Goal: Task Accomplishment & Management: Manage account settings

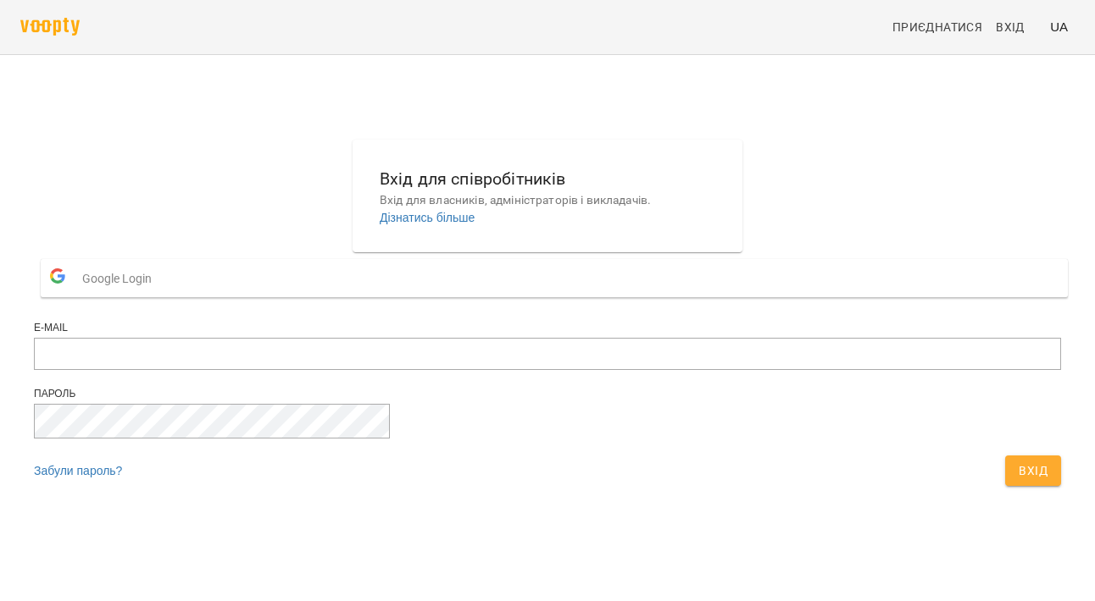
click at [512, 297] on button "Google Login" at bounding box center [554, 278] width 1027 height 38
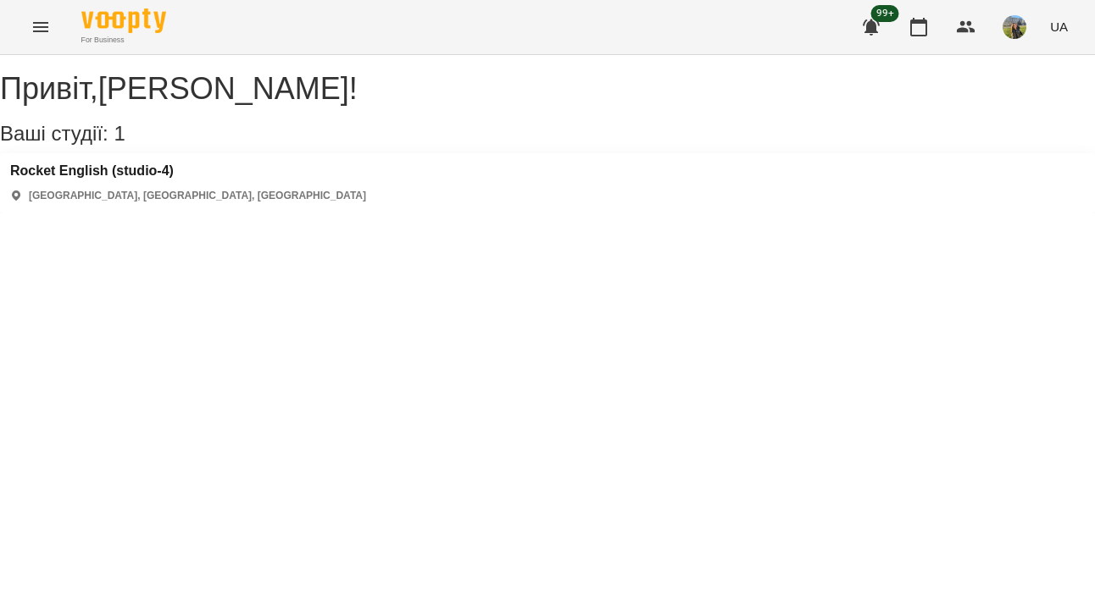
click at [47, 25] on icon "Menu" at bounding box center [40, 27] width 20 height 20
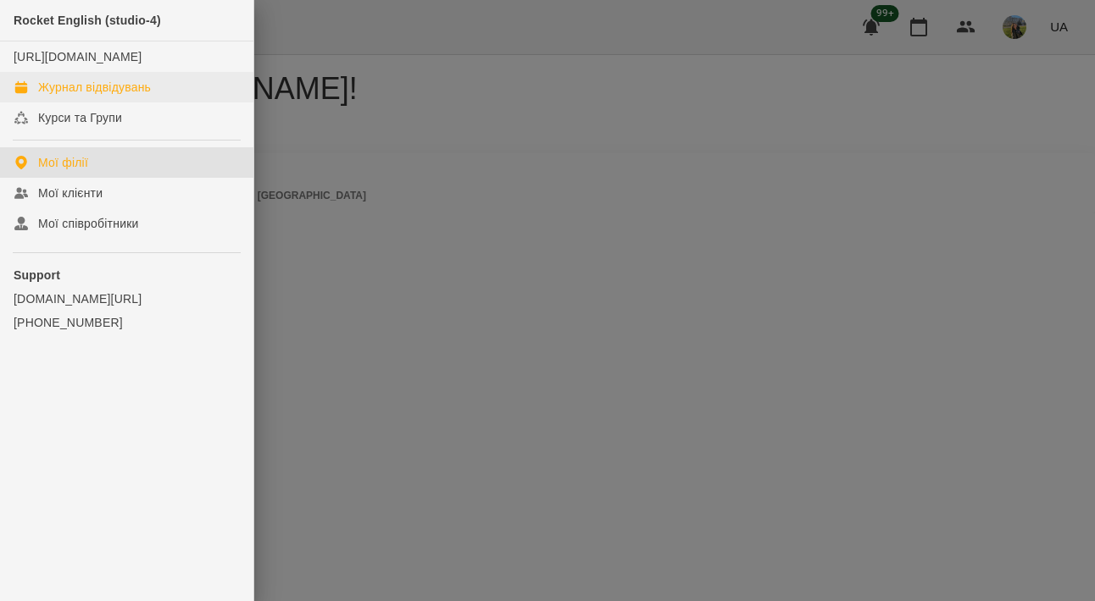
click at [153, 103] on link "Журнал відвідувань" at bounding box center [126, 87] width 253 height 30
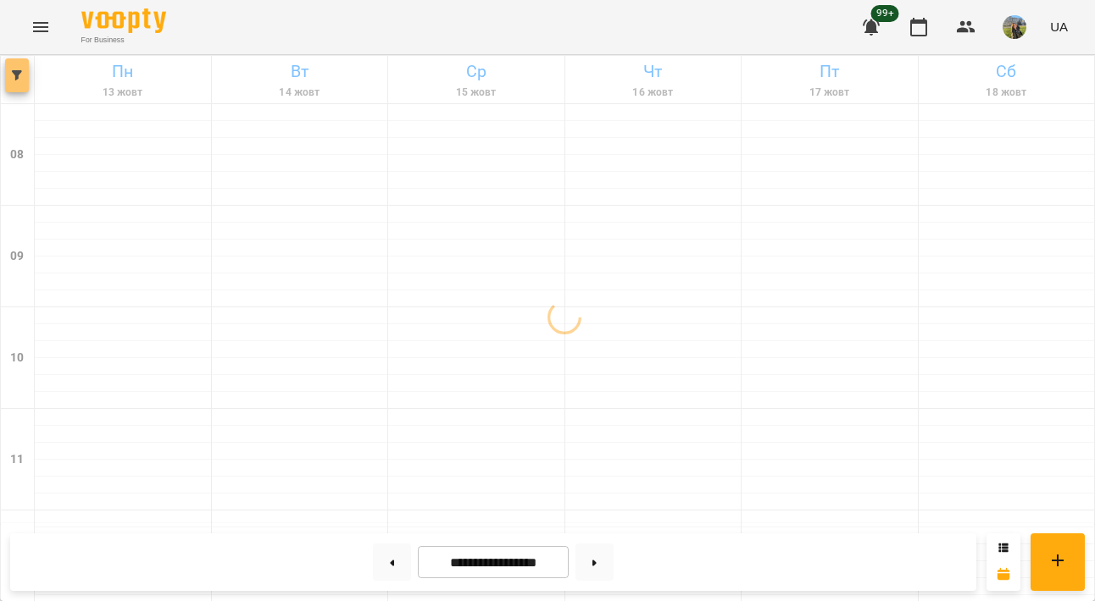
click at [20, 80] on button "button" at bounding box center [17, 75] width 24 height 34
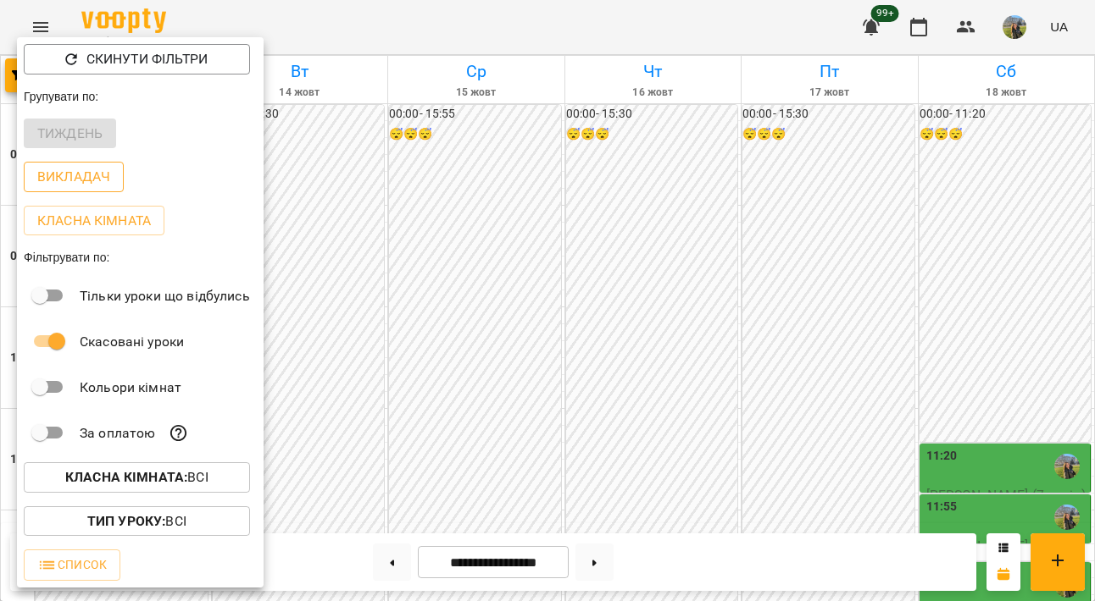
click at [97, 181] on p "Викладач" at bounding box center [73, 177] width 73 height 20
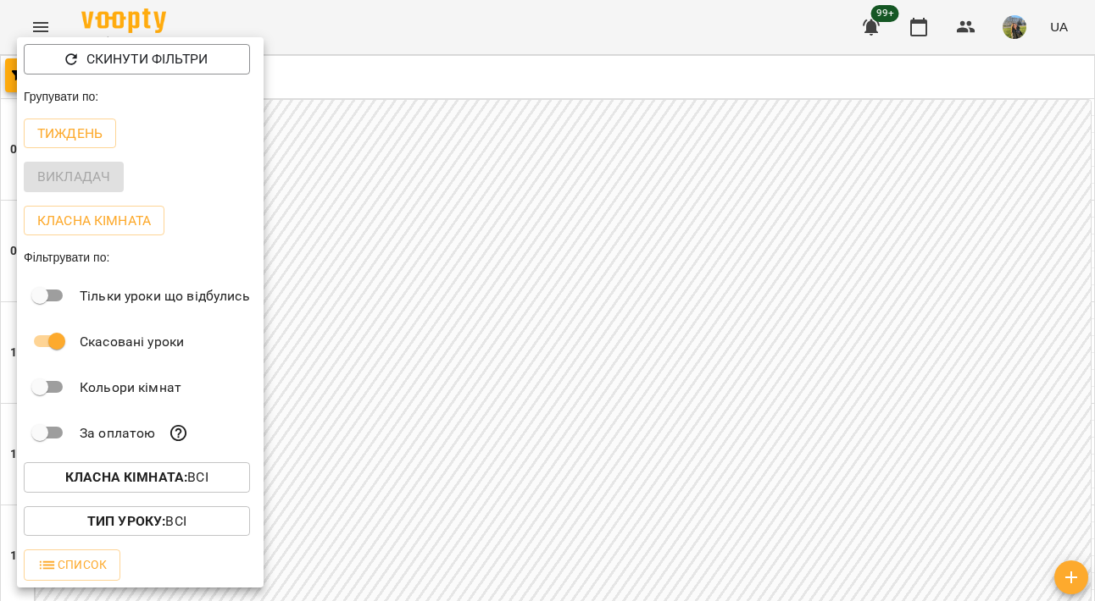
click at [91, 163] on div "Викладач" at bounding box center [140, 177] width 247 height 44
click at [381, 171] on div at bounding box center [547, 300] width 1095 height 601
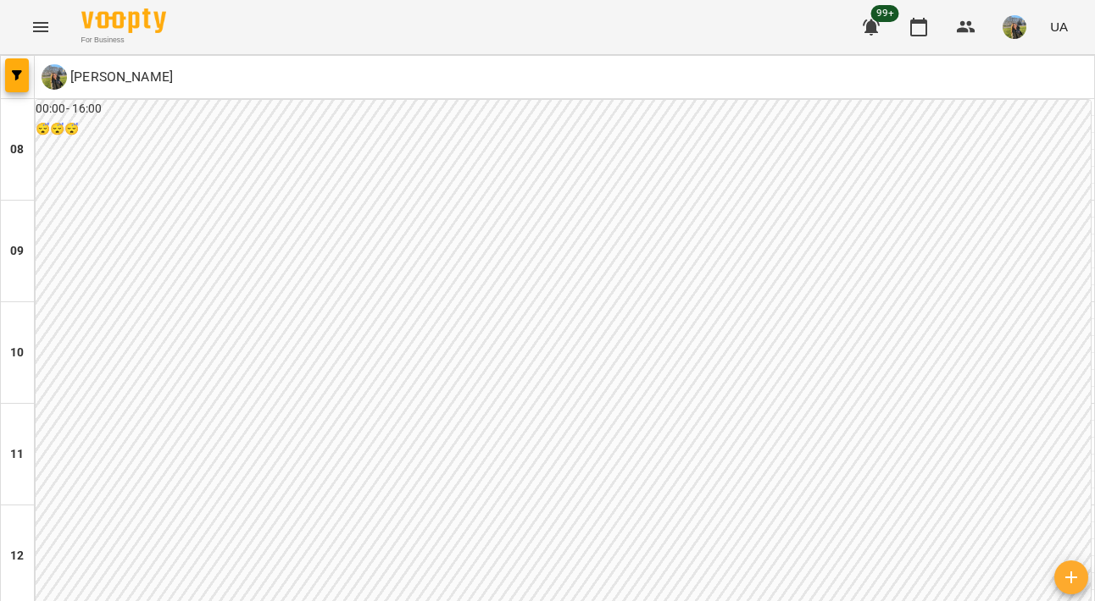
scroll to position [845, 0]
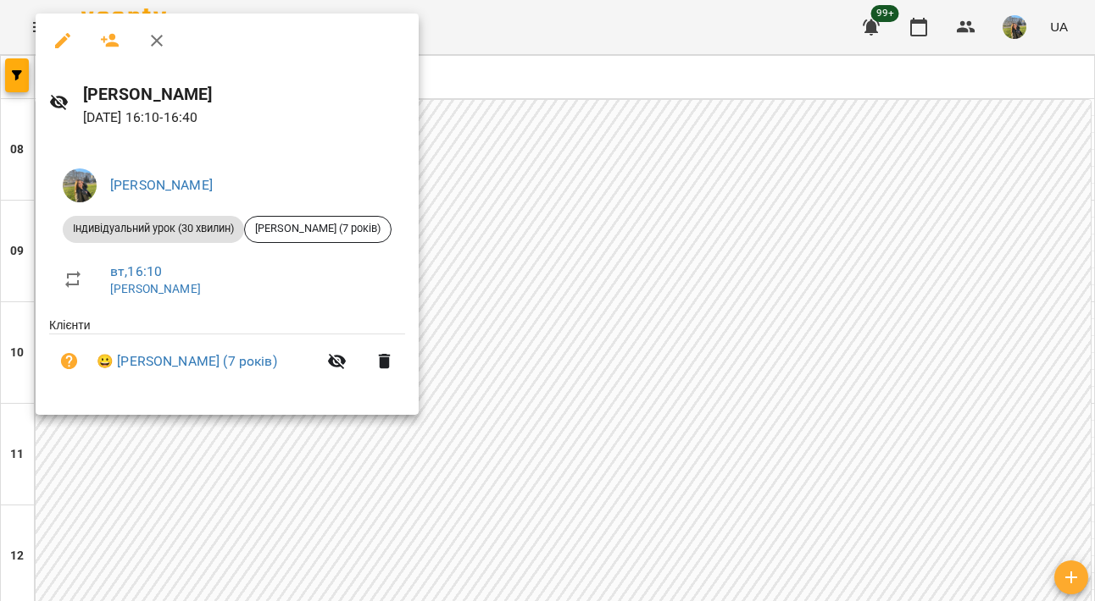
click at [591, 321] on div at bounding box center [547, 300] width 1095 height 601
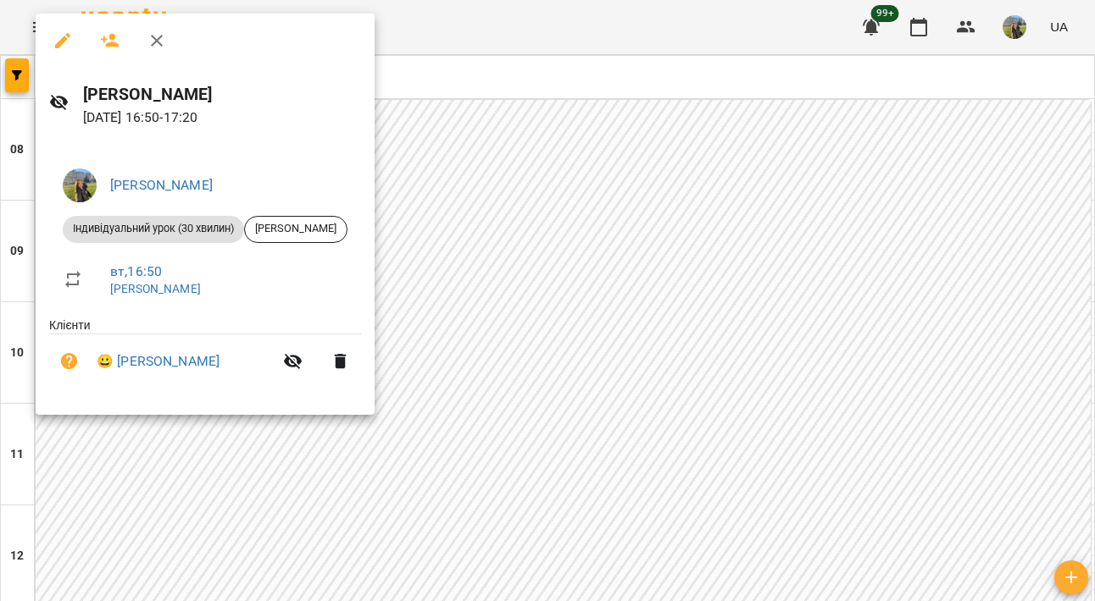
click at [593, 290] on div at bounding box center [547, 300] width 1095 height 601
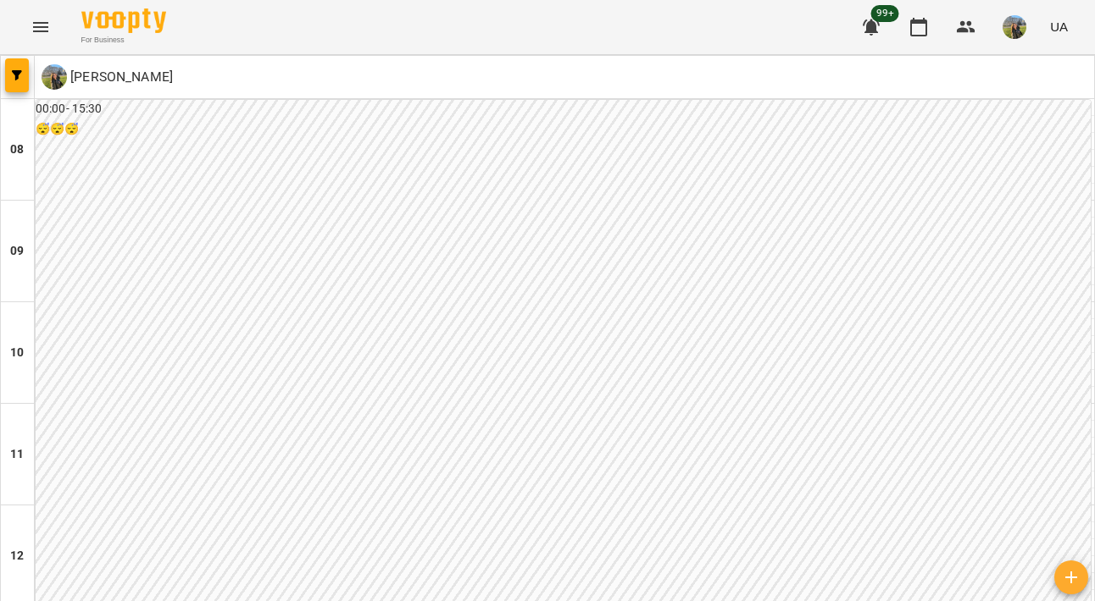
scroll to position [790, 0]
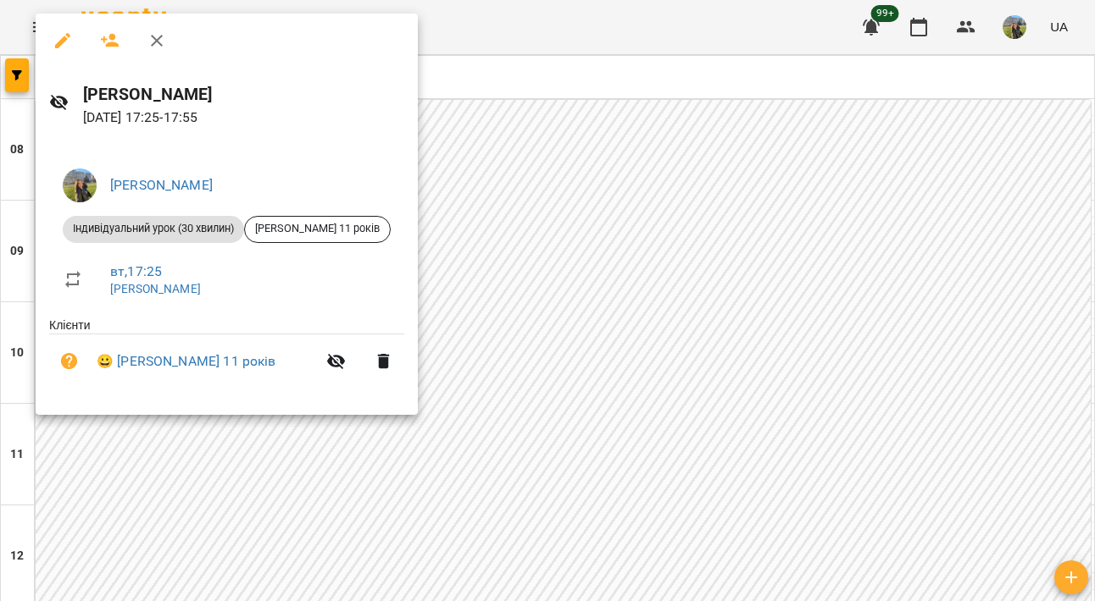
click at [549, 357] on div at bounding box center [547, 300] width 1095 height 601
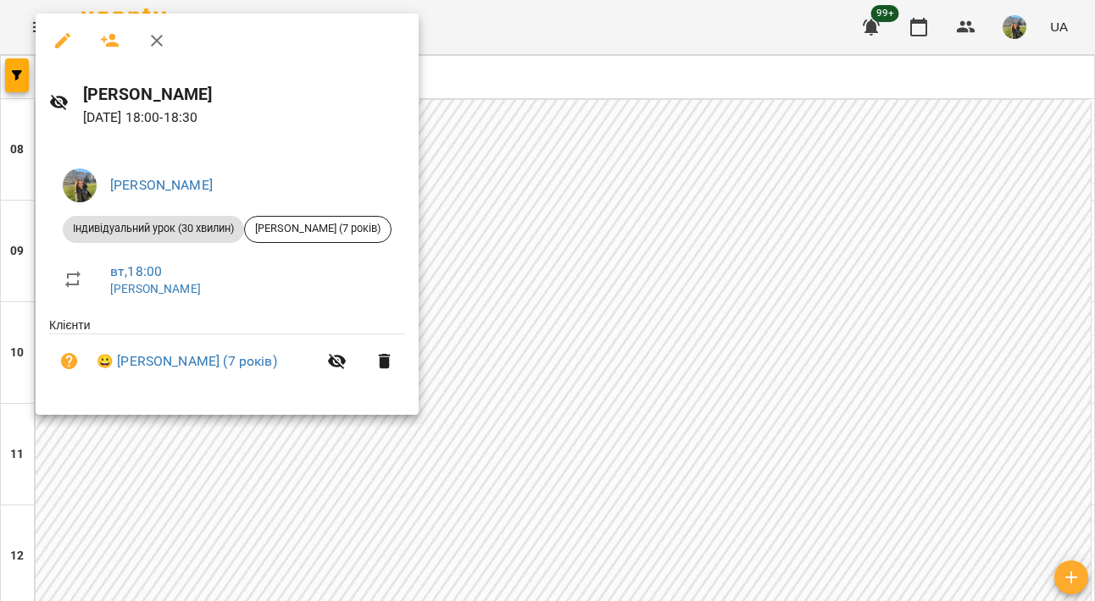
click at [590, 301] on div at bounding box center [547, 300] width 1095 height 601
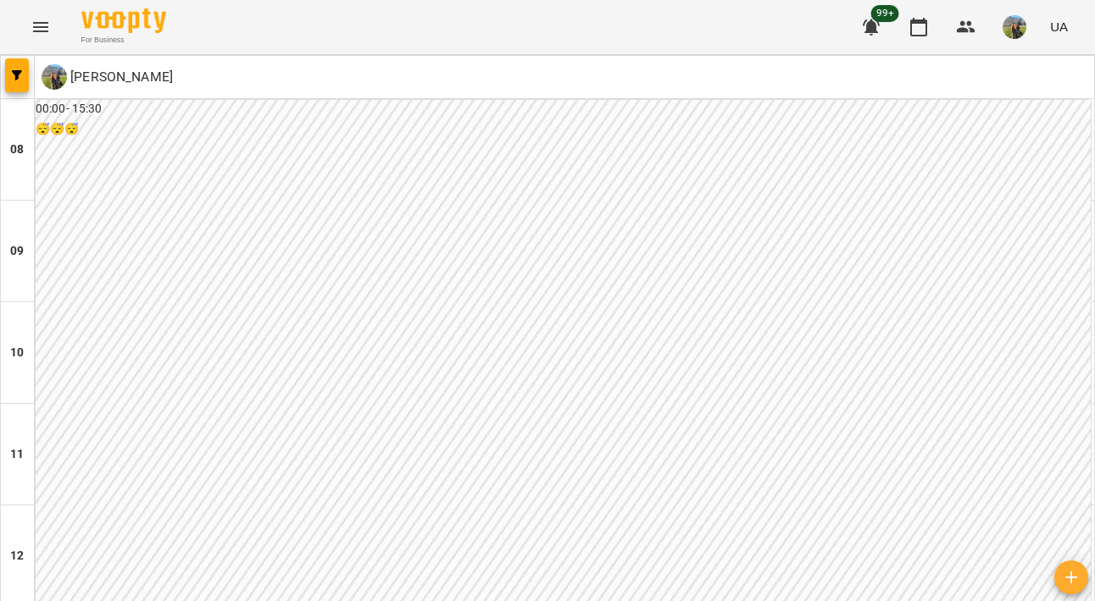
scroll to position [880, 0]
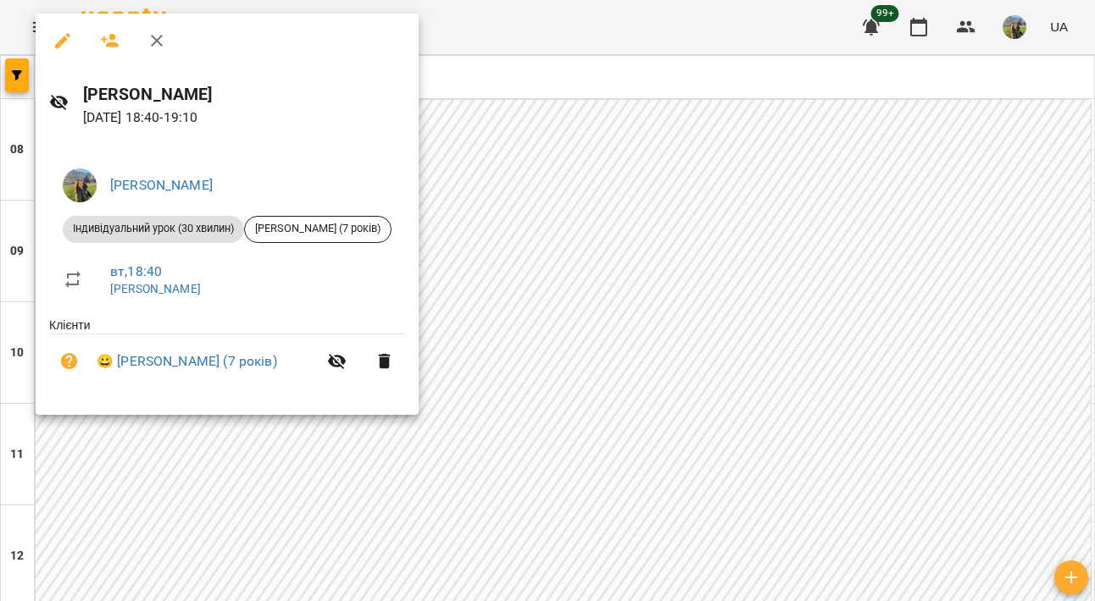
click at [563, 397] on div at bounding box center [547, 300] width 1095 height 601
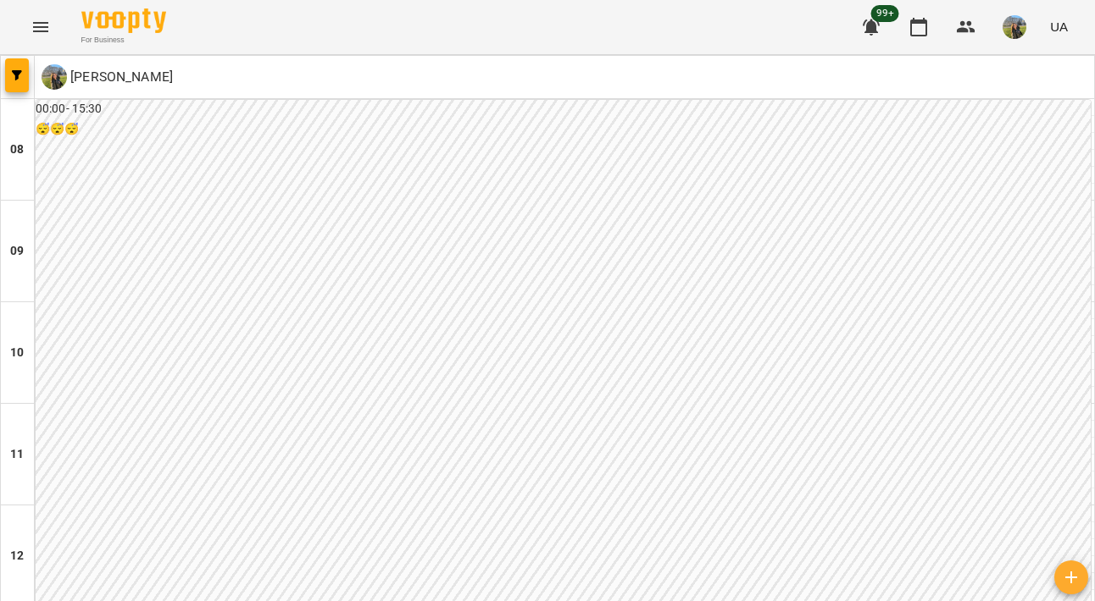
scroll to position [931, 0]
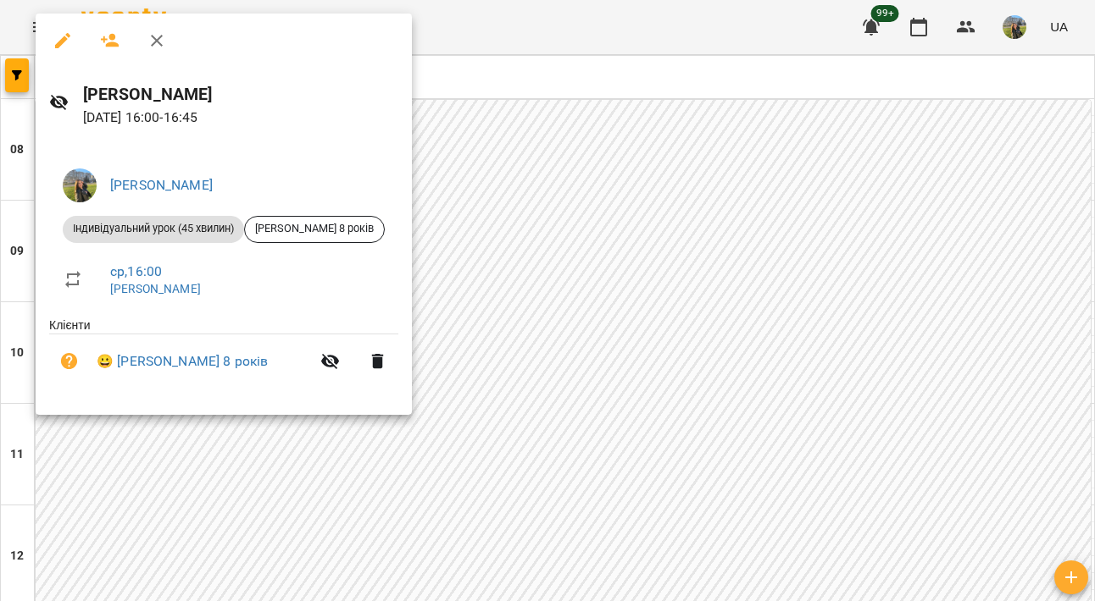
click at [551, 265] on div at bounding box center [547, 300] width 1095 height 601
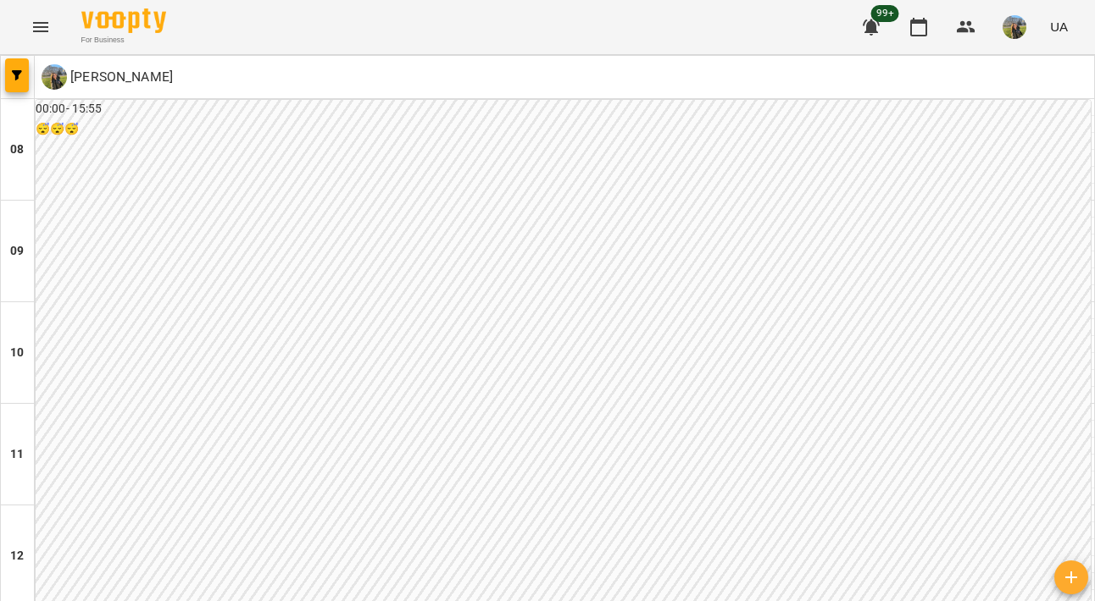
scroll to position [790, 0]
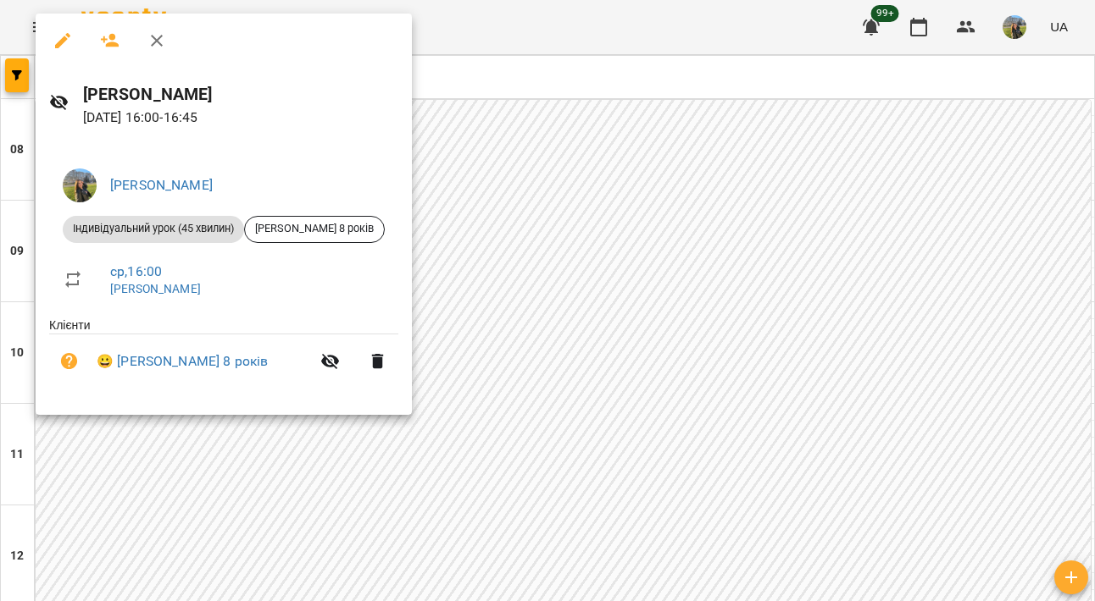
click at [503, 223] on div at bounding box center [547, 300] width 1095 height 601
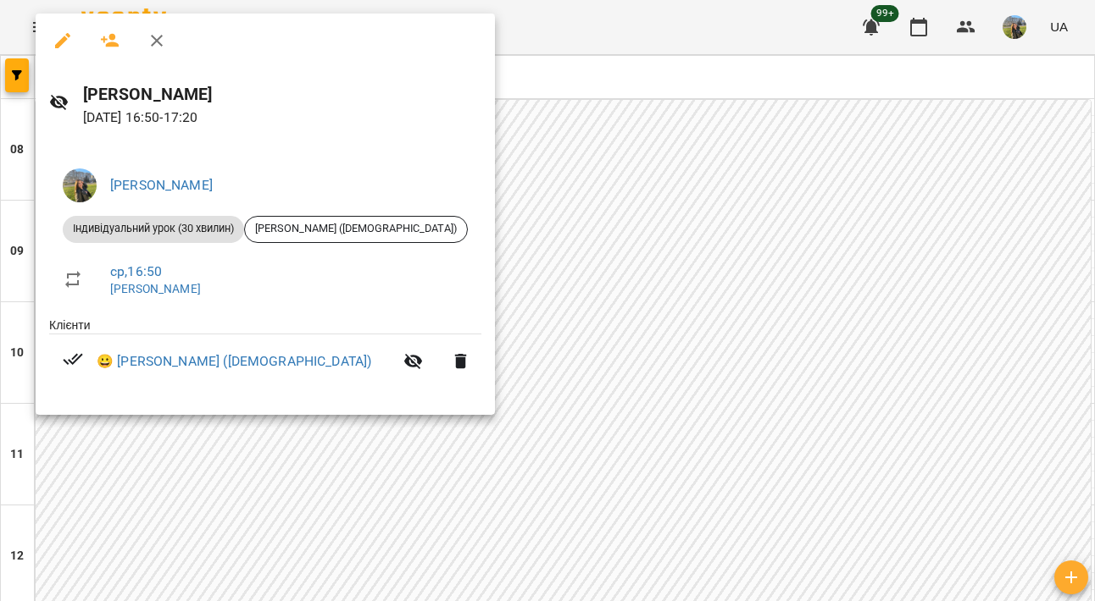
click at [508, 303] on div at bounding box center [547, 300] width 1095 height 601
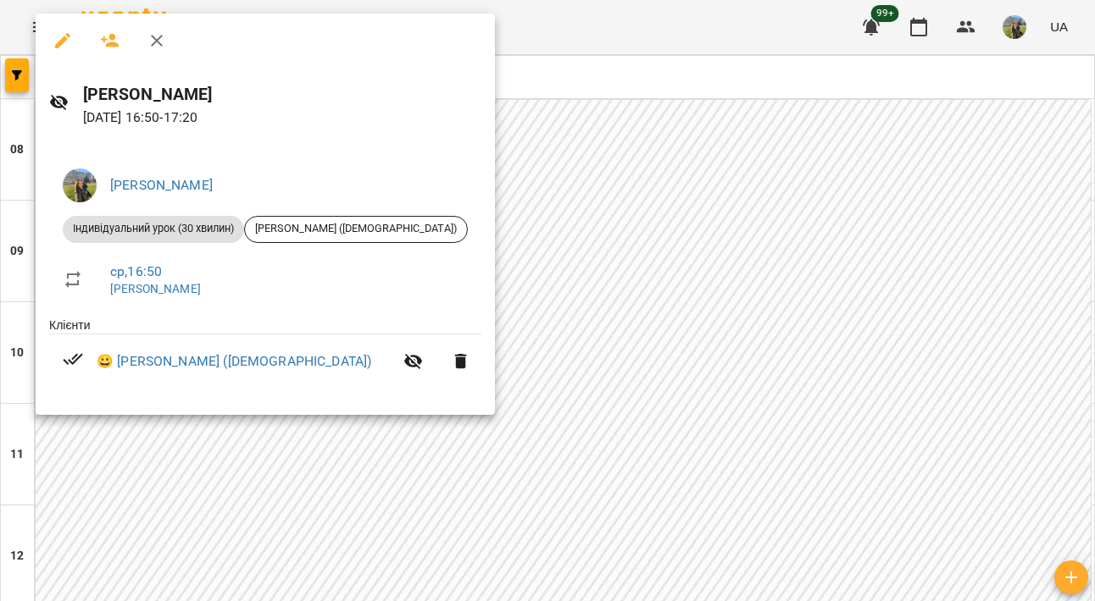
click at [504, 272] on div at bounding box center [547, 300] width 1095 height 601
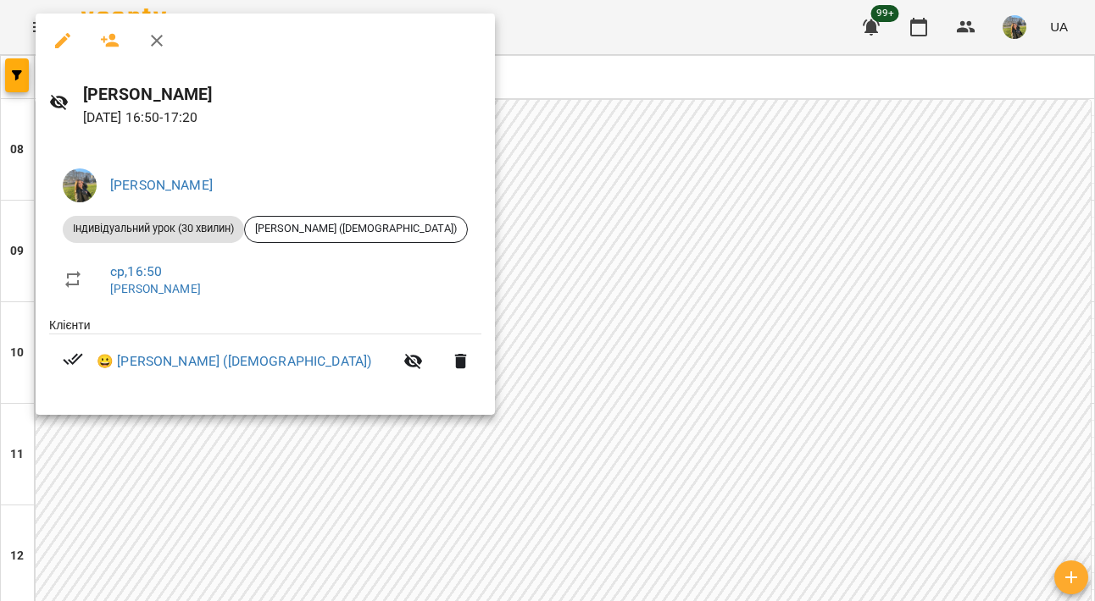
click at [505, 272] on div at bounding box center [547, 300] width 1095 height 601
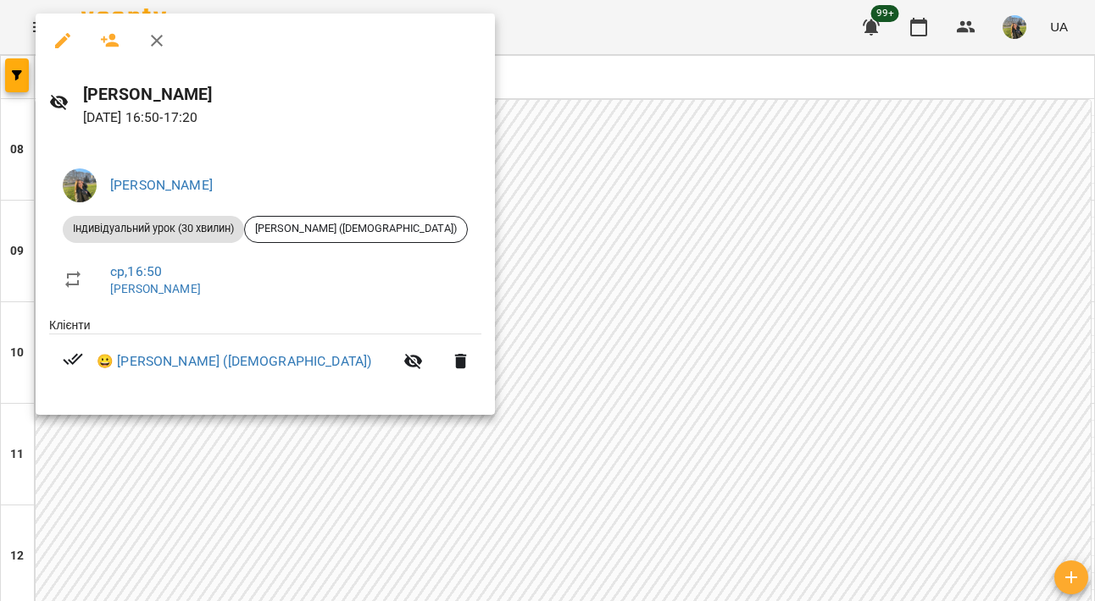
click at [542, 265] on div at bounding box center [547, 300] width 1095 height 601
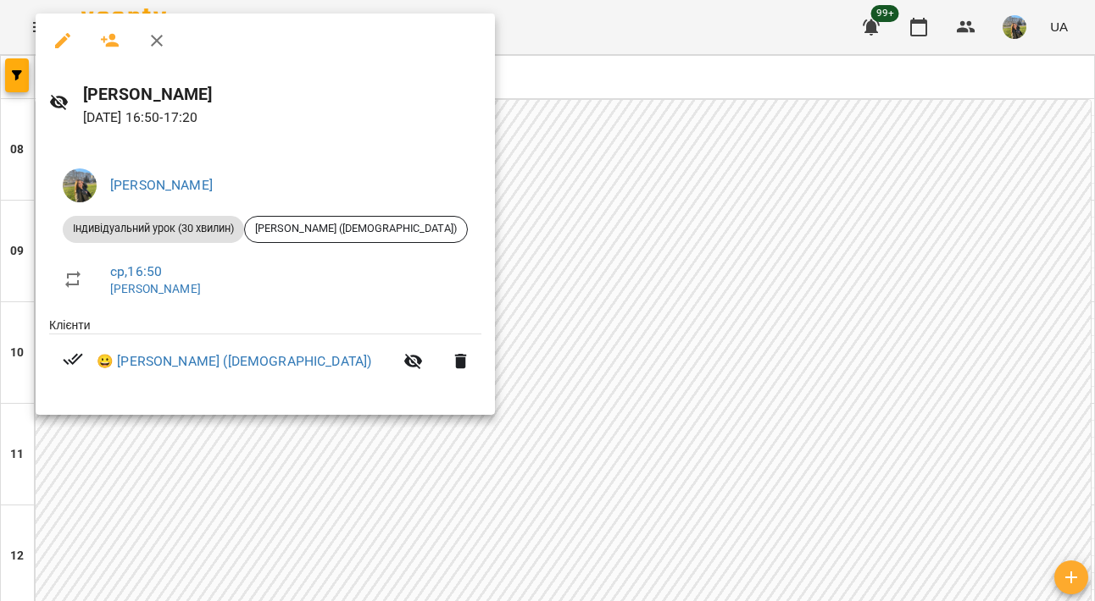
click at [520, 292] on div at bounding box center [547, 300] width 1095 height 601
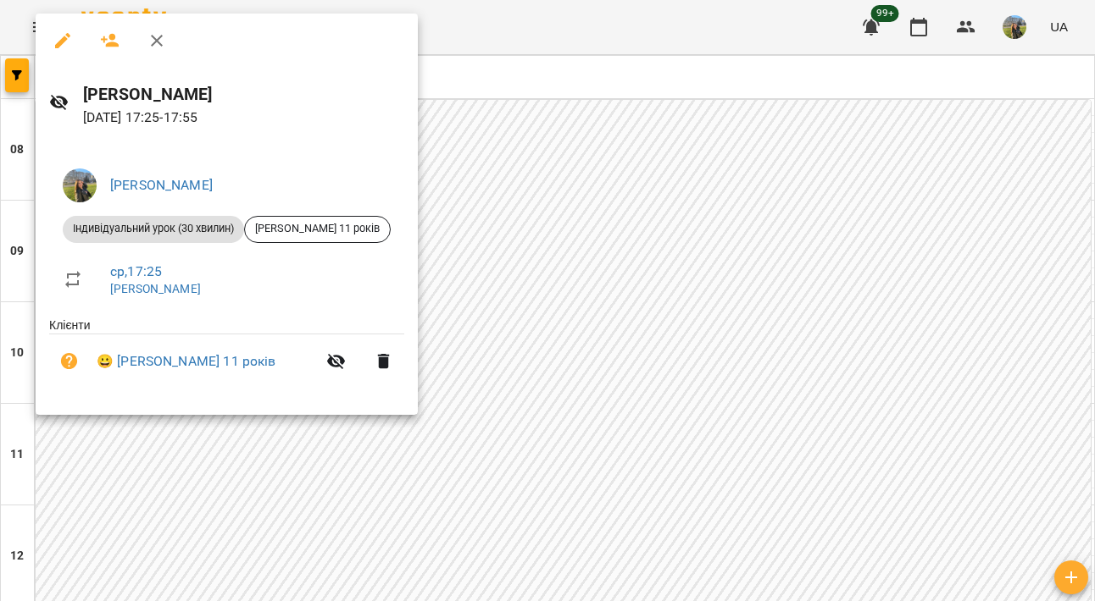
click at [513, 341] on div at bounding box center [547, 300] width 1095 height 601
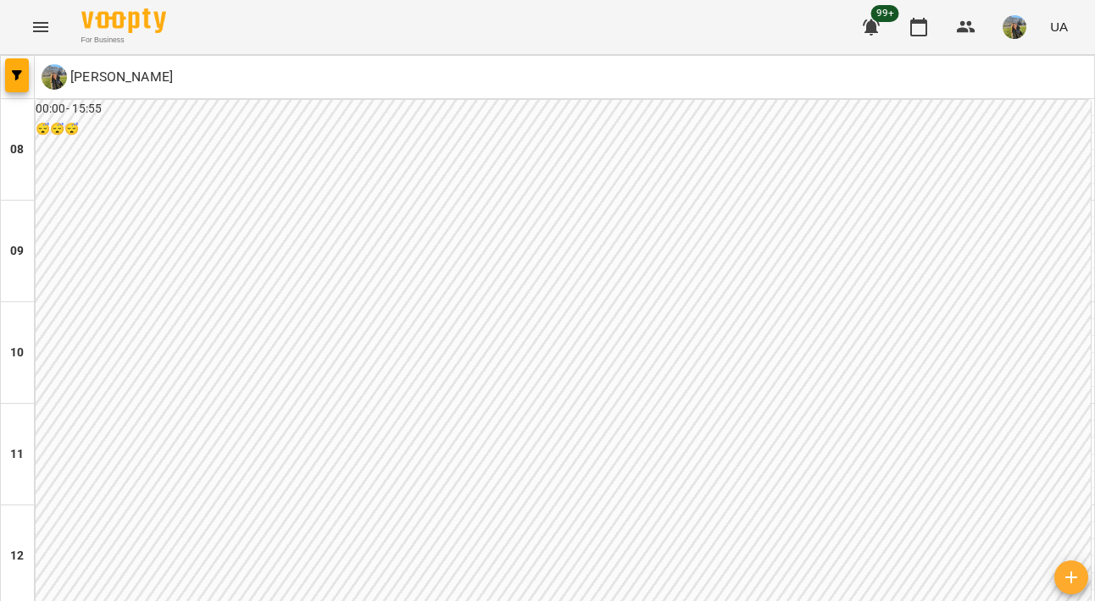
scroll to position [815, 0]
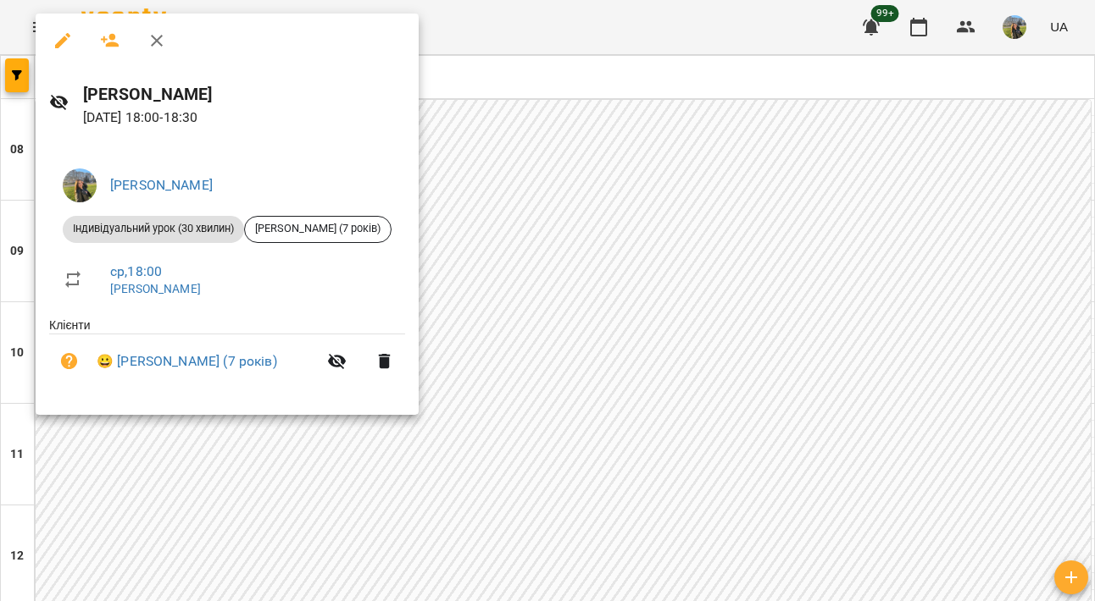
click at [563, 307] on div at bounding box center [547, 300] width 1095 height 601
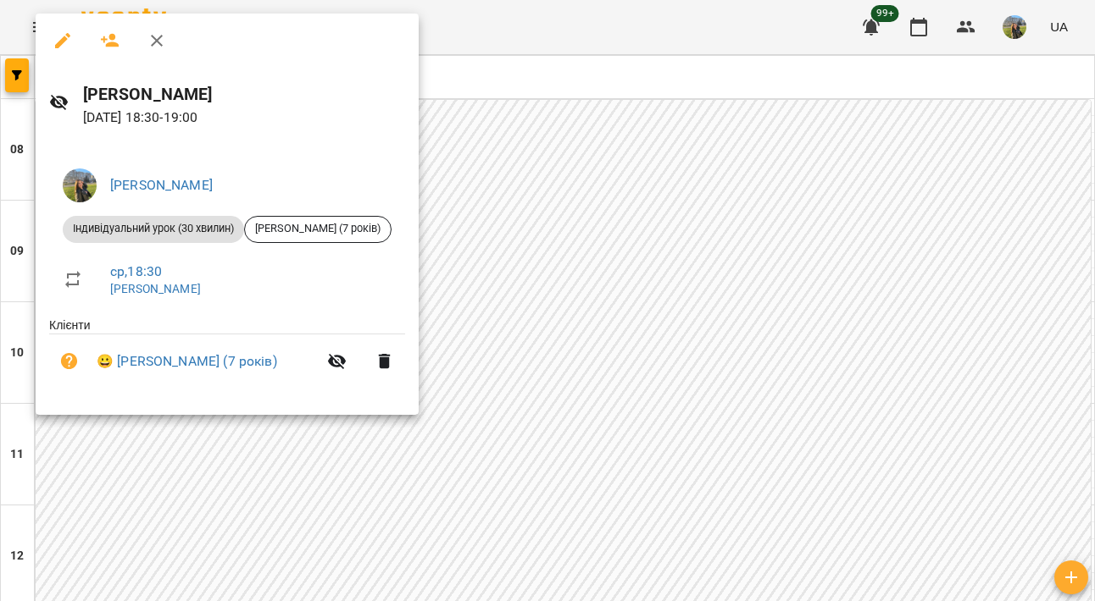
click at [554, 347] on div at bounding box center [547, 300] width 1095 height 601
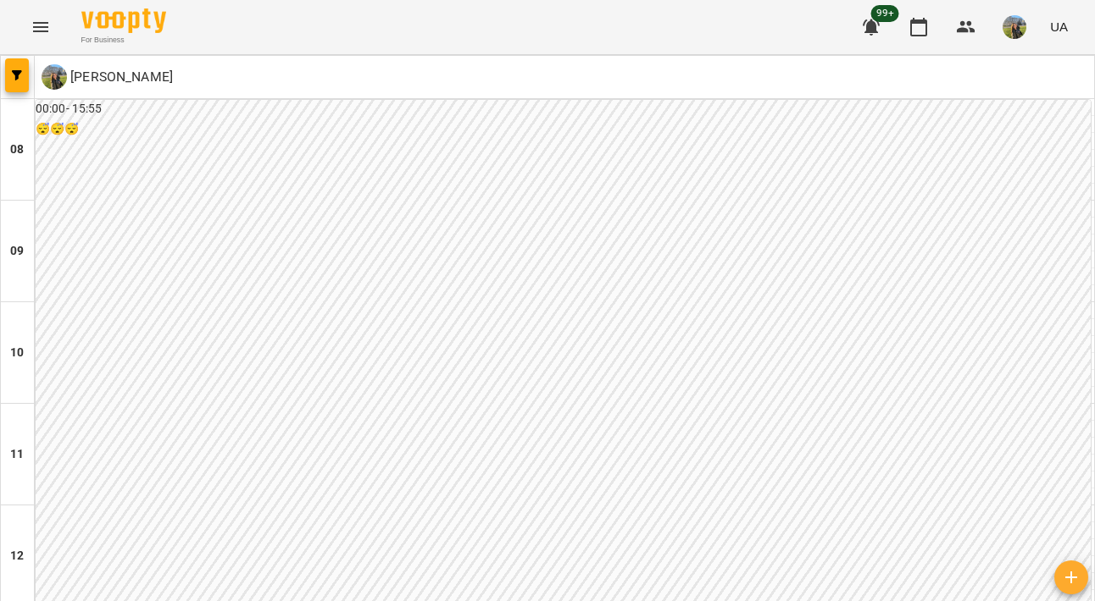
scroll to position [908, 0]
